Goal: Navigation & Orientation: Find specific page/section

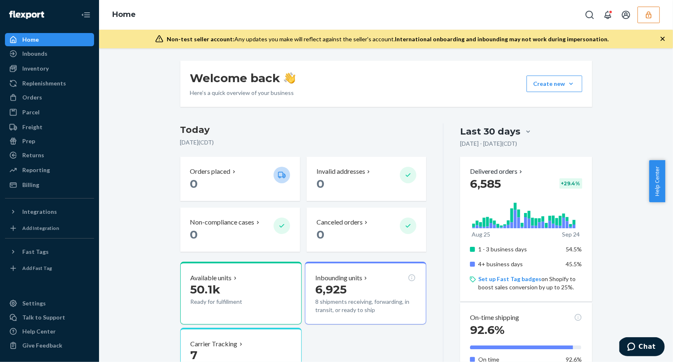
click at [651, 17] on icon "button" at bounding box center [649, 15] width 8 height 8
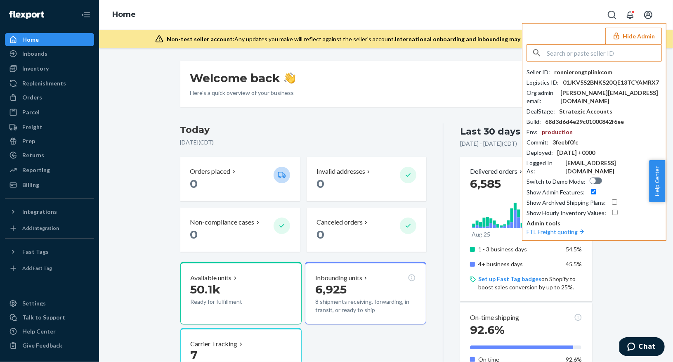
click at [553, 53] on input "text" at bounding box center [604, 53] width 115 height 17
type input "jeannyeflipmylifewellnesscom"
click at [641, 56] on input "jeannyeflipmylifewellnesscom" at bounding box center [604, 53] width 115 height 17
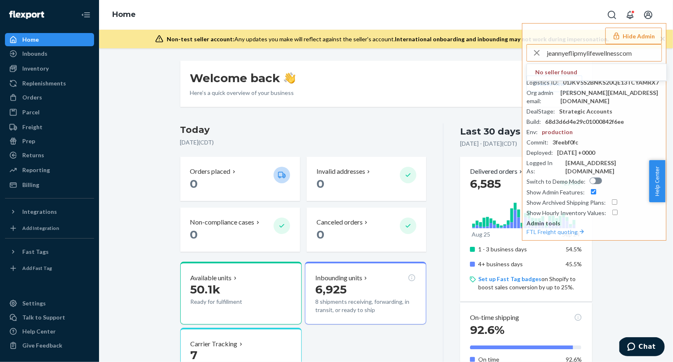
drag, startPoint x: 637, startPoint y: 54, endPoint x: 519, endPoint y: 45, distance: 117.5
click at [519, 45] on div "Home Hide Admin jeannyeflipmylifewellnesscom No seller found Seller ID : ronnie…" at bounding box center [386, 24] width 574 height 48
type input "flipmy"
click at [411, 60] on div "Welcome back Here’s a quick overview of your business Create new Create new inb…" at bounding box center [386, 205] width 574 height 314
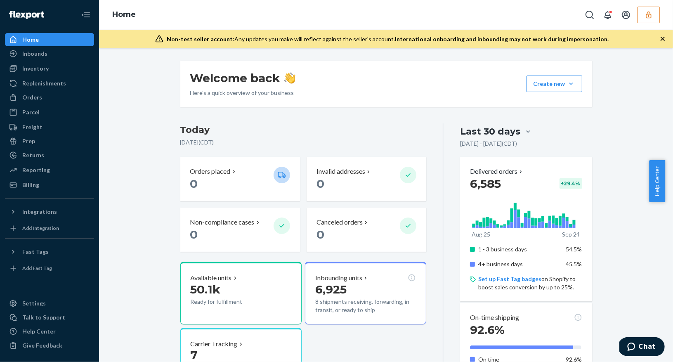
click at [649, 17] on icon "button" at bounding box center [649, 15] width 8 height 8
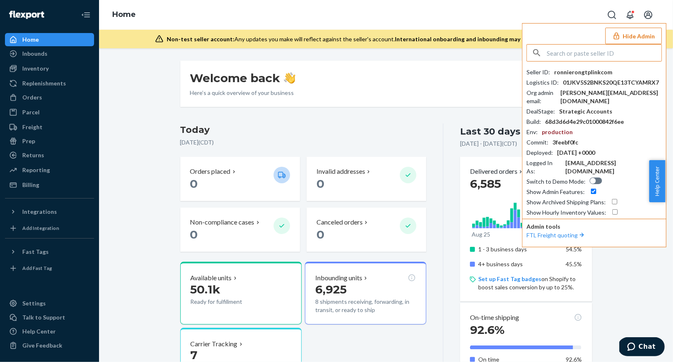
click at [565, 55] on input "text" at bounding box center [604, 53] width 115 height 17
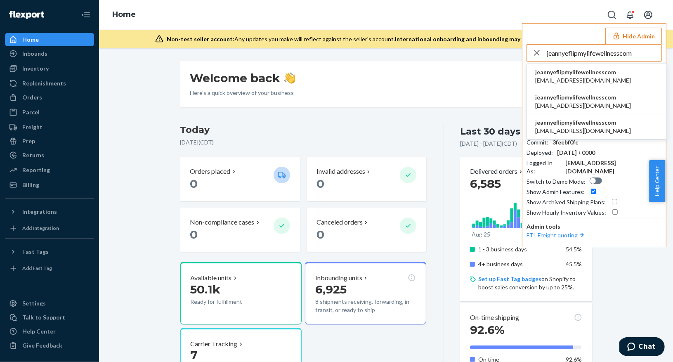
type input "jeannyeflipmylifewellnesscom"
click at [573, 71] on span "jeannyeflipmylifewellnesscom" at bounding box center [583, 72] width 96 height 8
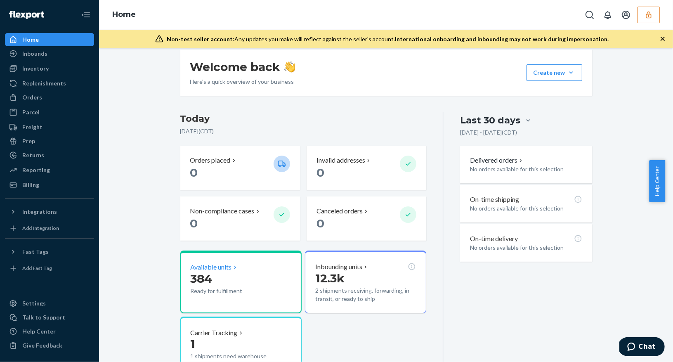
scroll to position [10, 0]
click at [256, 279] on p "384" at bounding box center [229, 279] width 76 height 15
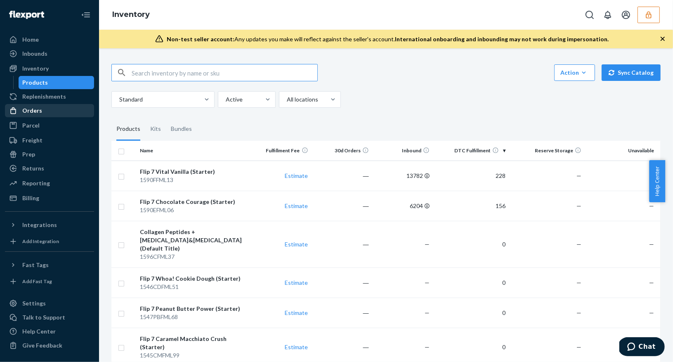
click at [57, 106] on div "Orders" at bounding box center [49, 111] width 87 height 12
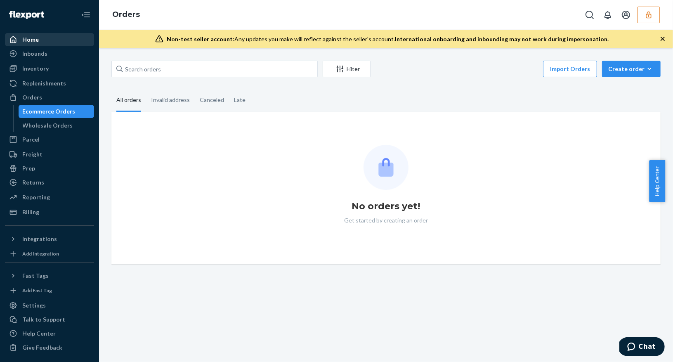
click at [36, 42] on div "Home" at bounding box center [30, 39] width 17 height 8
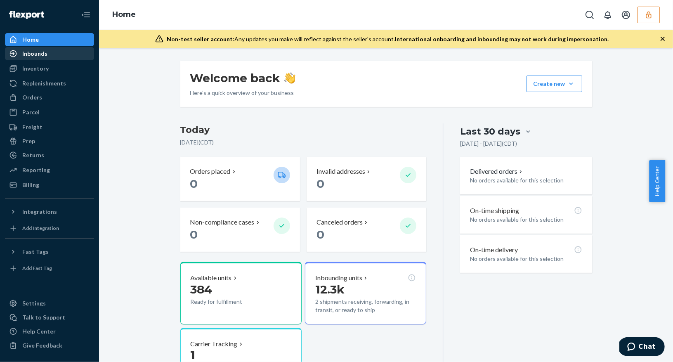
click at [50, 57] on div "Inbounds" at bounding box center [49, 54] width 87 height 12
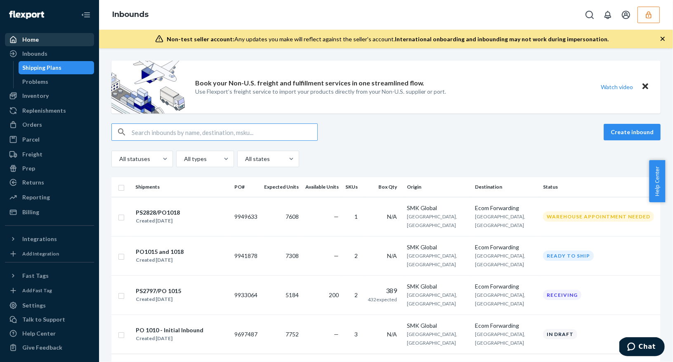
click at [49, 44] on div "Home" at bounding box center [49, 40] width 87 height 12
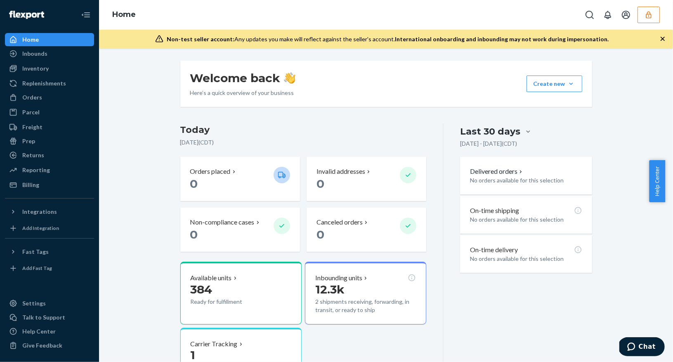
click at [649, 16] on icon "button" at bounding box center [648, 14] width 5 height 7
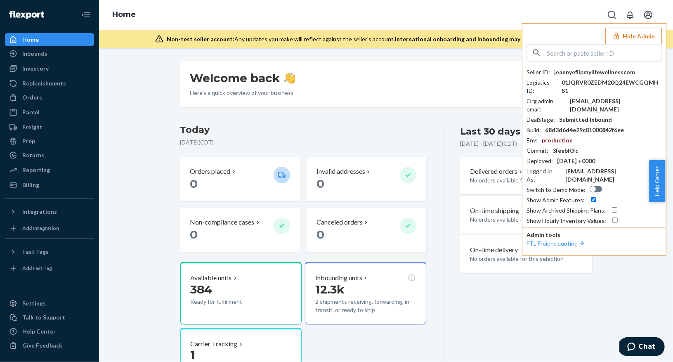
click at [392, 123] on div "Welcome back Here’s a quick overview of your business Create new Create new inb…" at bounding box center [386, 258] width 424 height 395
drag, startPoint x: 498, startPoint y: 336, endPoint x: 522, endPoint y: 318, distance: 30.6
click at [500, 335] on div "Last 30 days Aug 25, 2025 - Sep 24, 2025 ( CDT ) Delivered orders No orders ava…" at bounding box center [518, 289] width 148 height 332
click at [629, 35] on button "Hide Admin" at bounding box center [633, 36] width 57 height 17
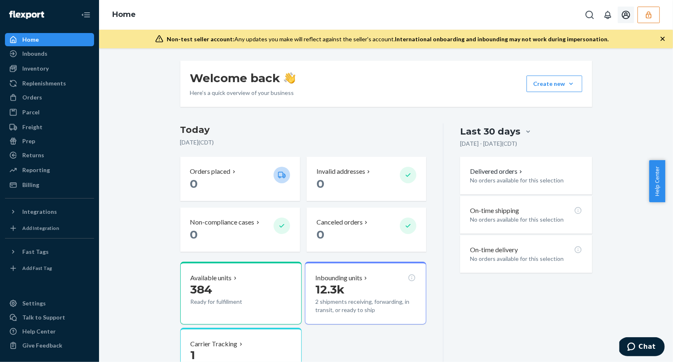
click at [645, 21] on button "button" at bounding box center [648, 15] width 22 height 17
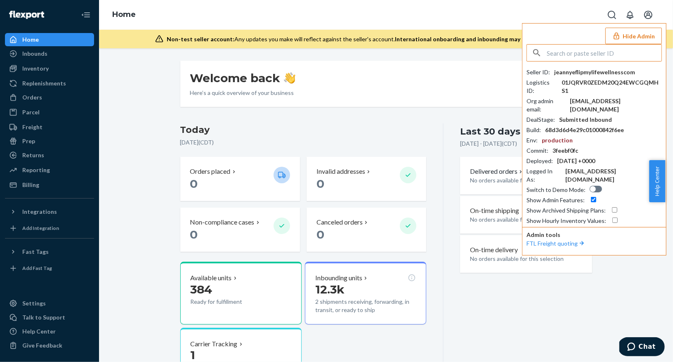
click at [554, 57] on input "text" at bounding box center [604, 53] width 115 height 17
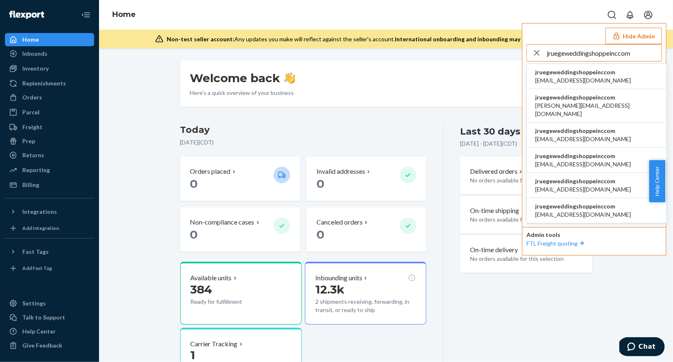
type input "jruegeweddingshoppeinccom"
click at [570, 72] on span "jruegeweddingshoppeinccom" at bounding box center [583, 72] width 96 height 8
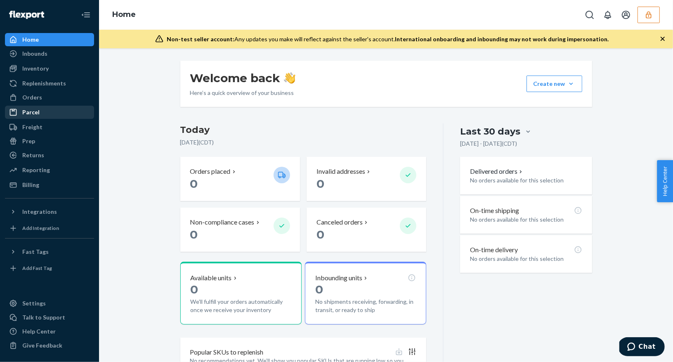
click at [48, 115] on div "Parcel" at bounding box center [49, 112] width 87 height 12
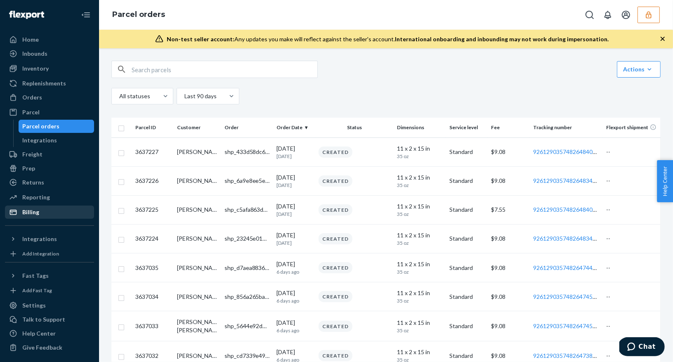
click at [32, 208] on div "Billing" at bounding box center [30, 212] width 17 height 8
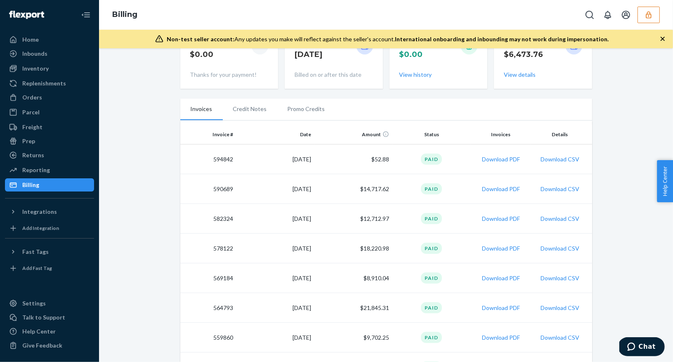
scroll to position [28, 0]
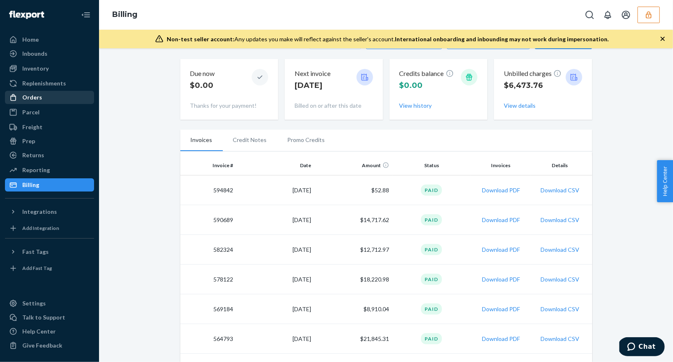
click at [31, 94] on div "Orders" at bounding box center [32, 97] width 20 height 8
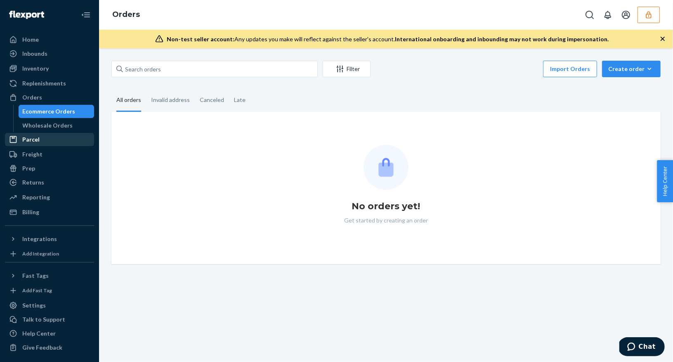
click at [23, 136] on div "Parcel" at bounding box center [30, 139] width 17 height 8
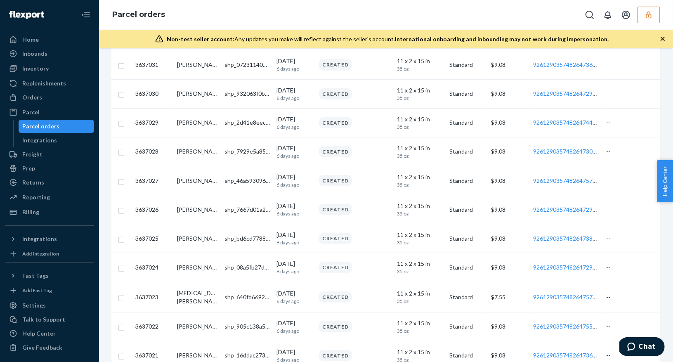
scroll to position [545, 0]
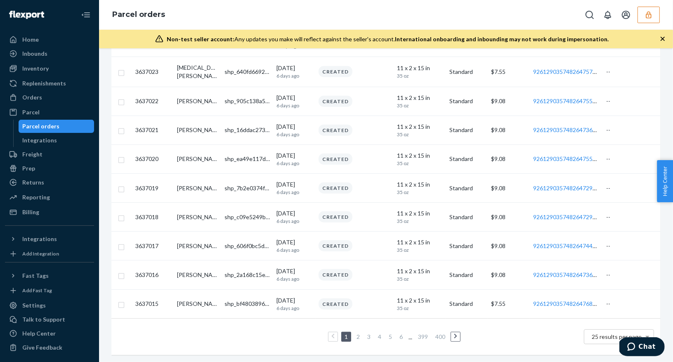
click at [366, 333] on link "3" at bounding box center [369, 336] width 7 height 7
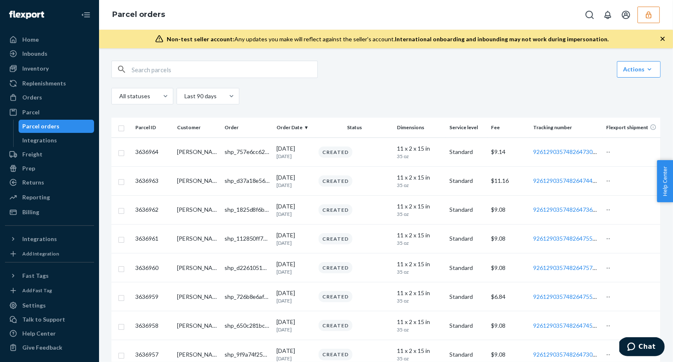
scroll to position [546, 0]
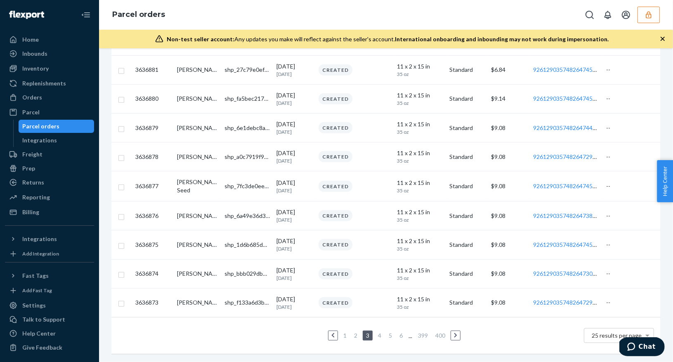
click at [388, 336] on link "5" at bounding box center [390, 335] width 7 height 7
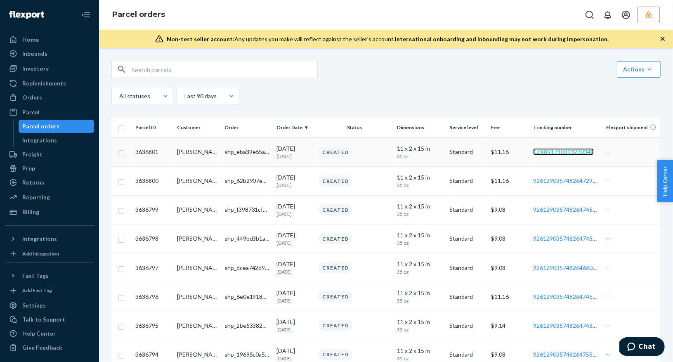
click at [548, 154] on link "1ZX8R1710393230340" at bounding box center [563, 151] width 61 height 7
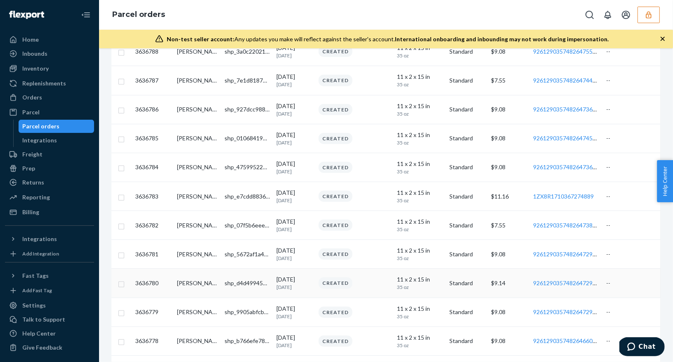
scroll to position [547, 0]
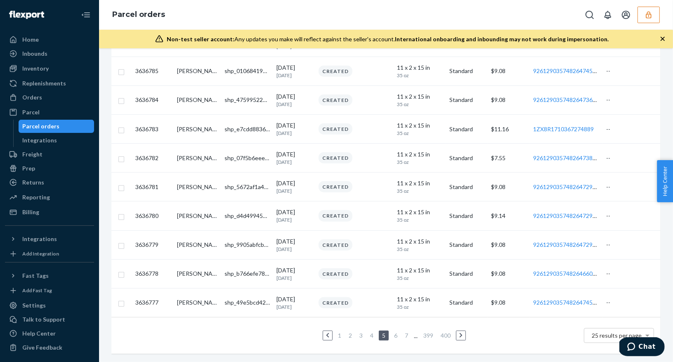
click at [392, 336] on link "6" at bounding box center [395, 335] width 7 height 7
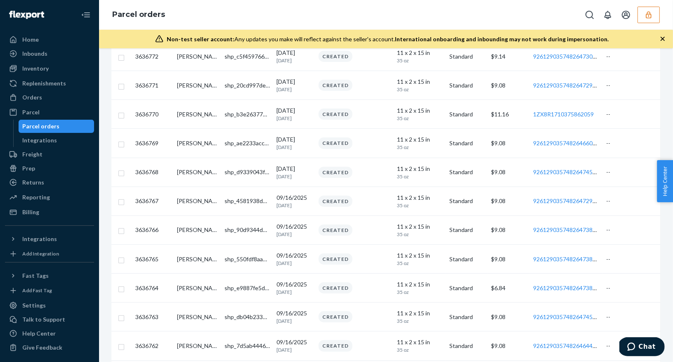
scroll to position [554, 0]
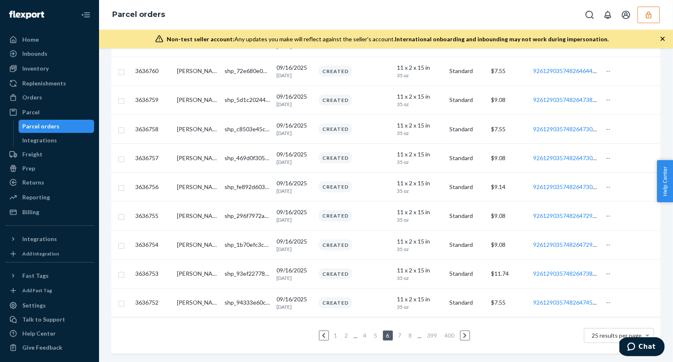
click at [407, 337] on link "8" at bounding box center [410, 335] width 7 height 7
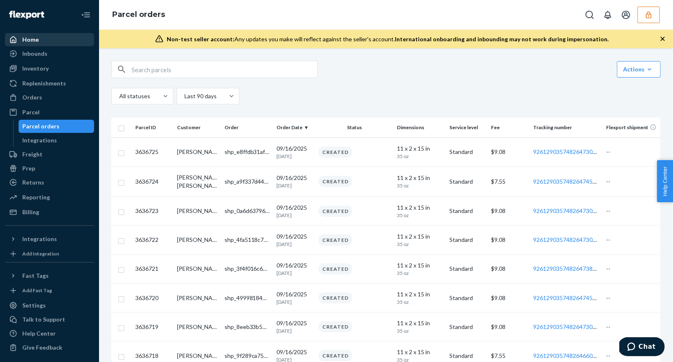
click at [48, 37] on div "Home" at bounding box center [49, 40] width 87 height 12
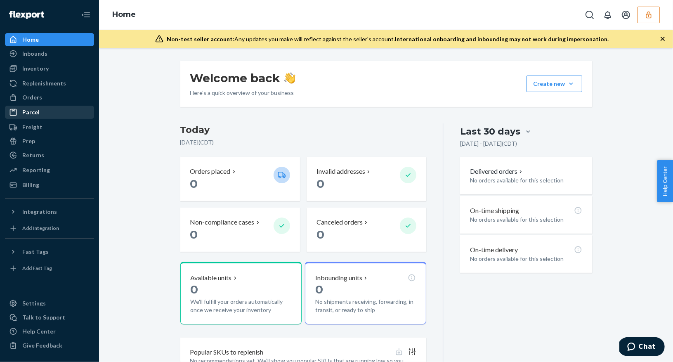
click at [31, 117] on div "Parcel" at bounding box center [49, 112] width 87 height 12
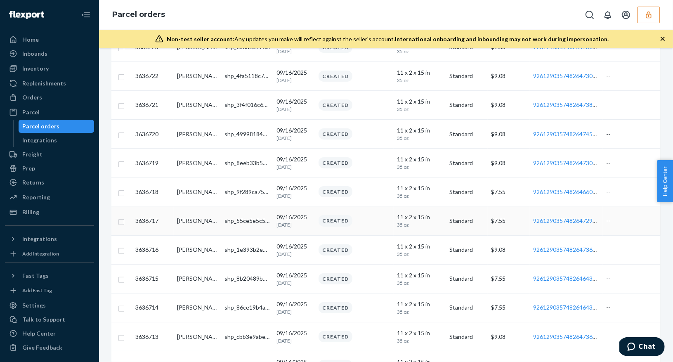
scroll to position [546, 0]
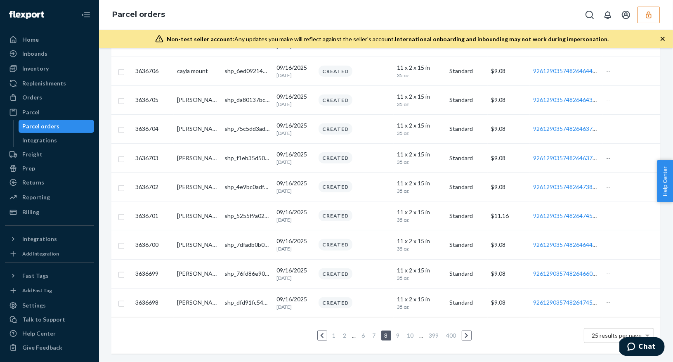
click at [334, 338] on link "1" at bounding box center [334, 335] width 7 height 7
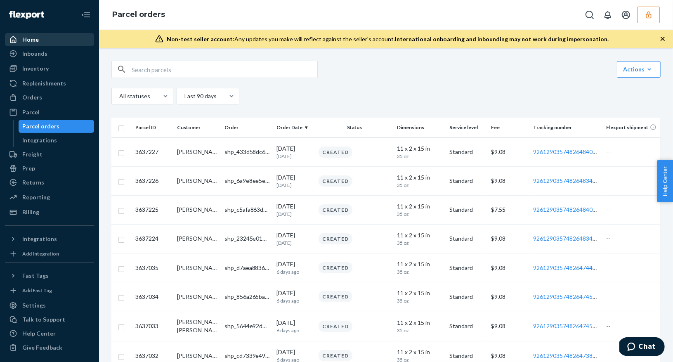
click at [41, 35] on div "Home" at bounding box center [49, 40] width 87 height 12
